Goal: Task Accomplishment & Management: Use online tool/utility

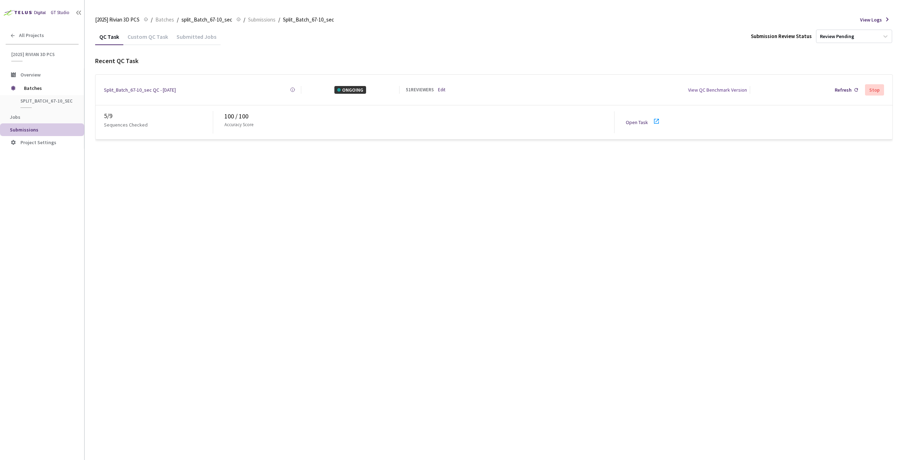
click at [634, 119] on link "Open Task" at bounding box center [637, 122] width 22 height 6
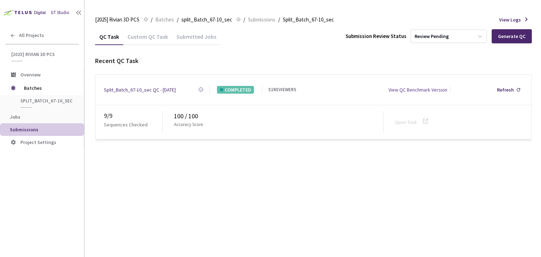
click at [37, 194] on div "GT Studio All Projects [2025] Rivian 3D PCS [2025] Rivian 3D PCS Overview Batch…" at bounding box center [42, 121] width 84 height 242
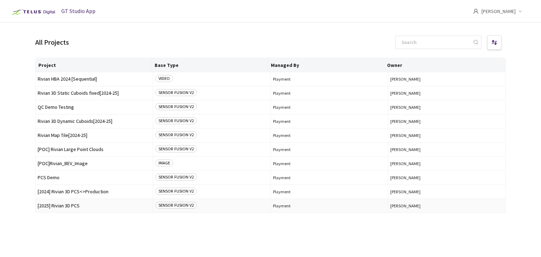
click at [63, 205] on span "[2025] Rivian 3D PCS" at bounding box center [94, 205] width 113 height 5
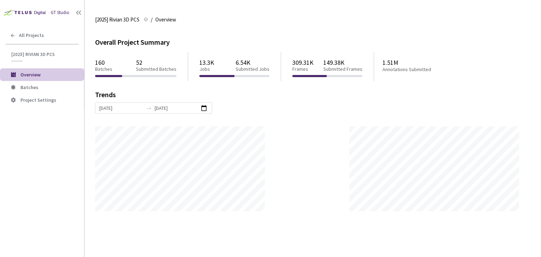
scroll to position [257, 541]
click at [31, 87] on span "Batches" at bounding box center [29, 87] width 18 height 6
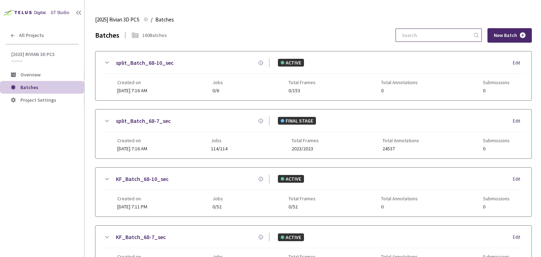
click at [442, 40] on input at bounding box center [435, 35] width 75 height 13
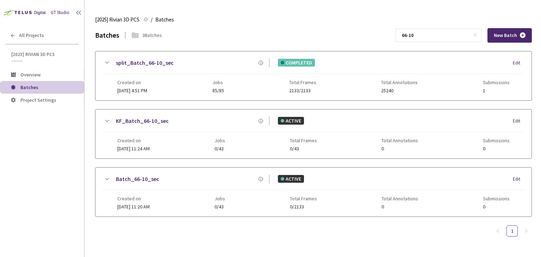
type input "66-10"
click at [146, 60] on link "split_Batch_66-10_sec" at bounding box center [145, 63] width 58 height 9
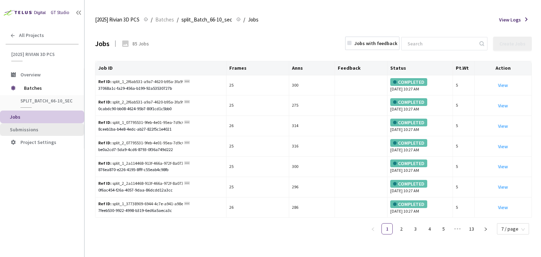
click at [39, 130] on span "Submissions" at bounding box center [44, 130] width 69 height 6
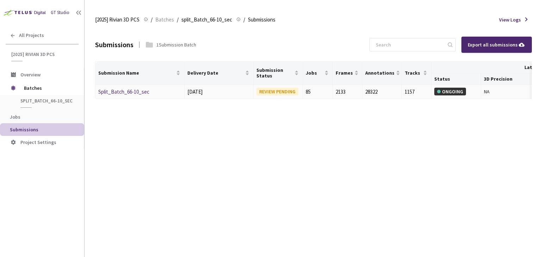
click at [142, 94] on link "Split_Batch_66-10_sec" at bounding box center [123, 91] width 51 height 7
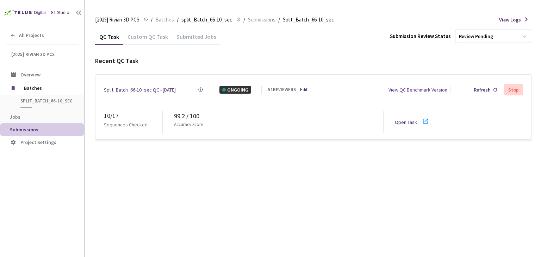
click at [415, 122] on link "Open Task" at bounding box center [406, 122] width 22 height 6
